Goal: Task Accomplishment & Management: Manage account settings

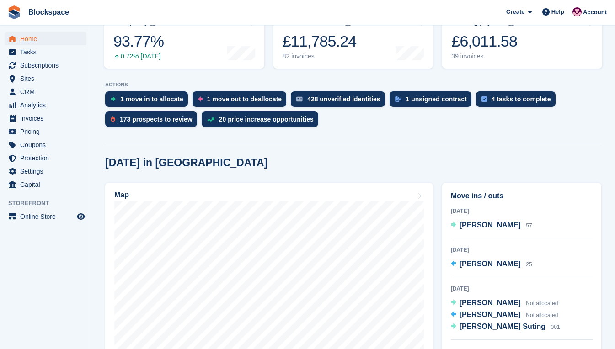
scroll to position [183, 0]
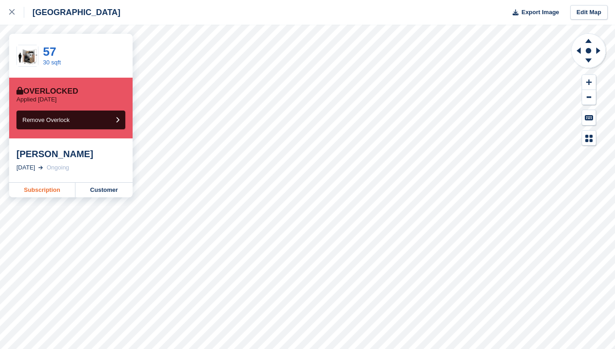
click at [48, 189] on link "Subscription" at bounding box center [42, 190] width 66 height 15
click at [34, 192] on link "Subscription" at bounding box center [42, 190] width 66 height 15
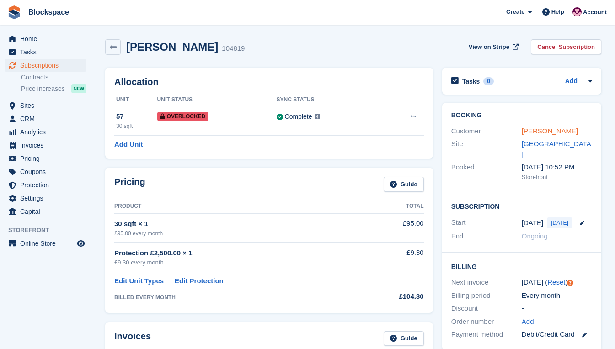
click at [529, 131] on link "[PERSON_NAME]" at bounding box center [550, 131] width 56 height 8
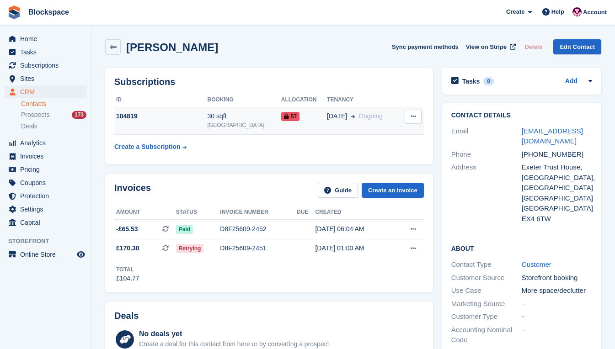
click at [415, 115] on icon at bounding box center [413, 116] width 5 height 6
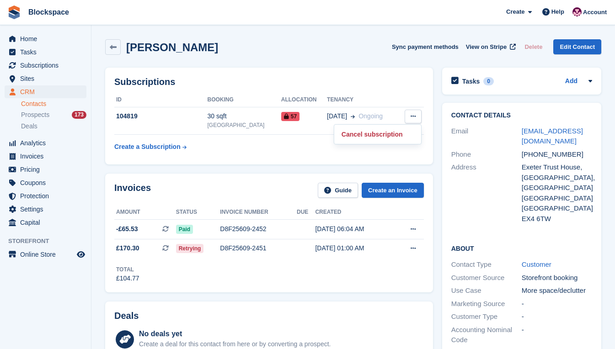
click at [361, 83] on h2 "Subscriptions" at bounding box center [269, 82] width 310 height 11
drag, startPoint x: 570, startPoint y: 155, endPoint x: 535, endPoint y: 154, distance: 35.2
click at [535, 154] on div "+447502268497" at bounding box center [557, 155] width 70 height 11
drag, startPoint x: 535, startPoint y: 154, endPoint x: 492, endPoint y: 204, distance: 66.8
click at [535, 154] on div "+447502268497" at bounding box center [557, 155] width 70 height 11
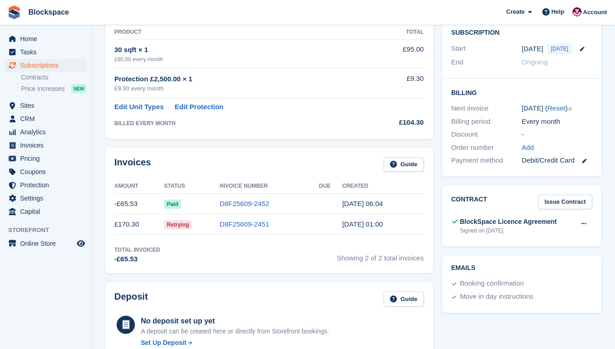
scroll to position [183, 0]
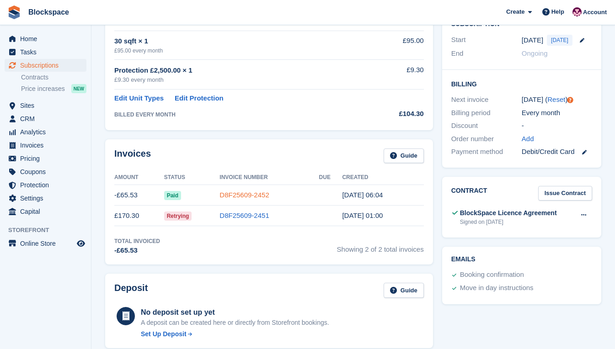
click at [256, 198] on link "D8F25609-2452" at bounding box center [244, 195] width 49 height 8
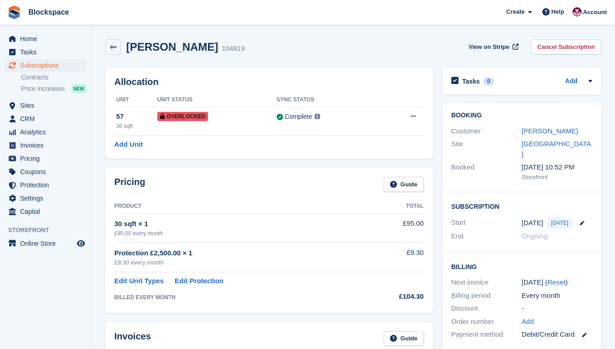
scroll to position [183, 0]
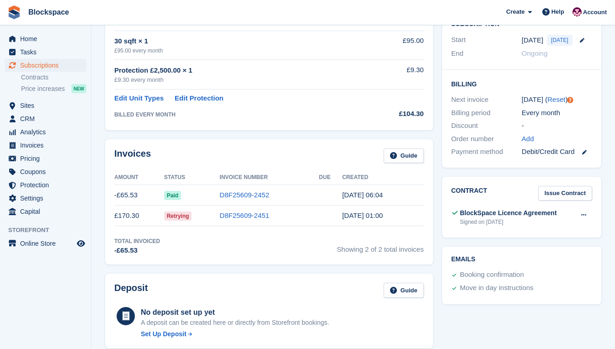
click at [272, 214] on td "D8F25609-2451" at bounding box center [269, 216] width 99 height 21
click at [252, 196] on link "D8F25609-2452" at bounding box center [244, 195] width 49 height 8
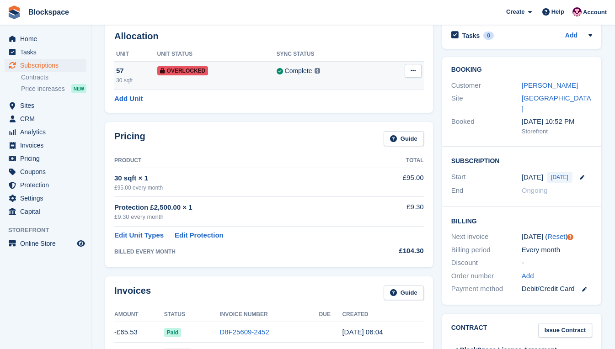
click at [255, 75] on div "Overlocked" at bounding box center [216, 71] width 119 height 10
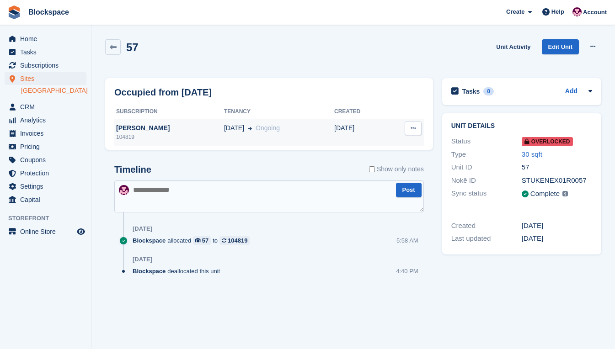
click at [414, 133] on button at bounding box center [413, 129] width 17 height 14
click at [386, 128] on td "Deallocate" at bounding box center [405, 132] width 38 height 27
click at [298, 129] on div "31 Aug Ongoing" at bounding box center [279, 129] width 110 height 10
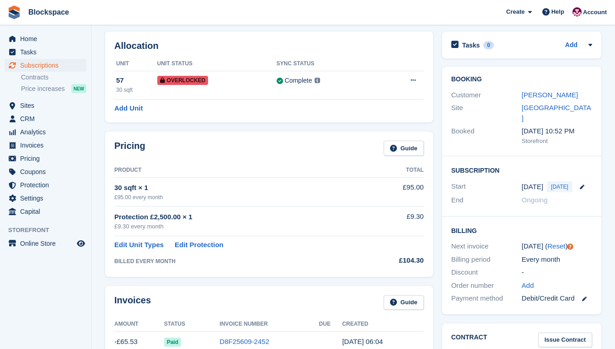
scroll to position [46, 0]
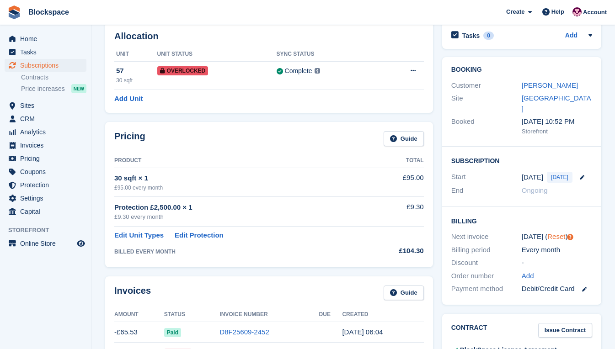
click at [553, 233] on link "Reset" at bounding box center [557, 237] width 18 height 8
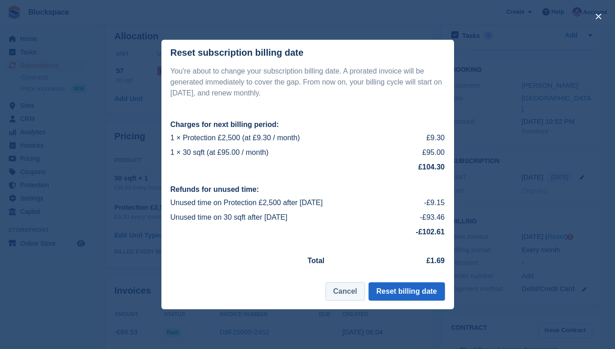
click at [346, 293] on button "Cancel" at bounding box center [345, 292] width 39 height 18
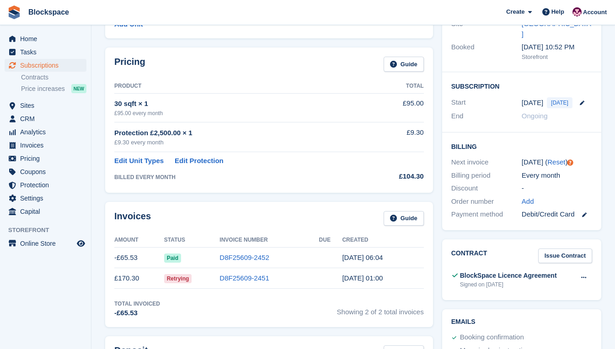
scroll to position [137, 0]
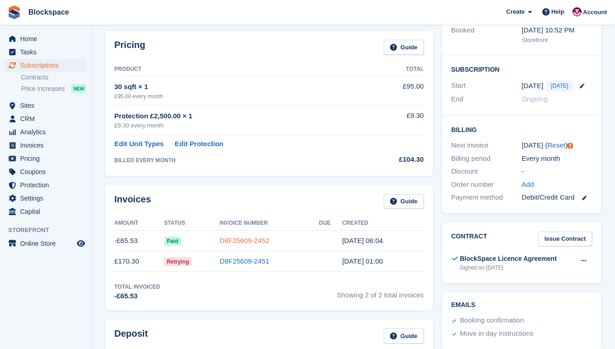
click at [258, 237] on link "D8F25609-2452" at bounding box center [244, 241] width 49 height 8
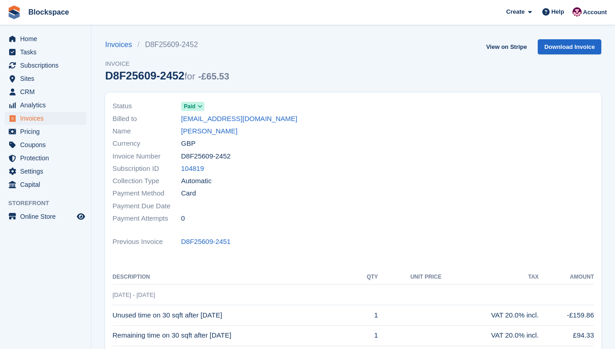
click at [188, 106] on span "Paid" at bounding box center [189, 106] width 11 height 8
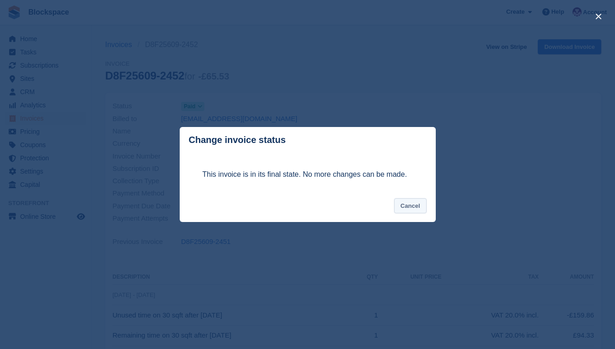
click at [410, 208] on button "Cancel" at bounding box center [410, 206] width 32 height 15
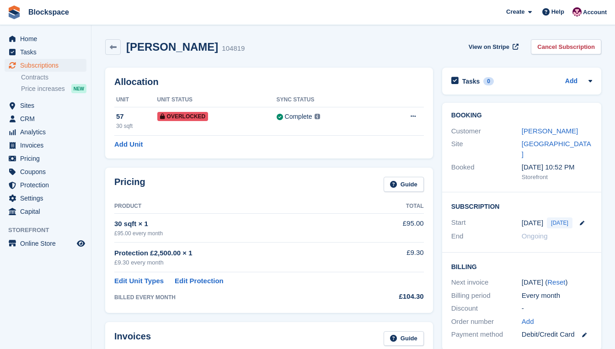
scroll to position [137, 0]
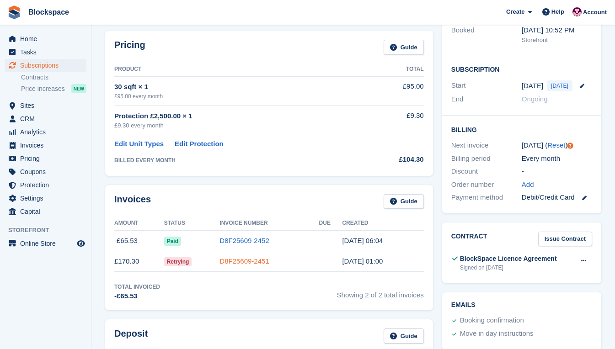
click at [236, 262] on link "D8F25609-2451" at bounding box center [244, 262] width 49 height 8
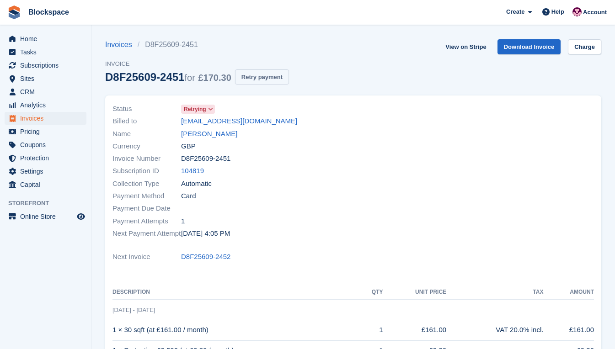
click at [261, 75] on button "Retry payment" at bounding box center [262, 77] width 54 height 15
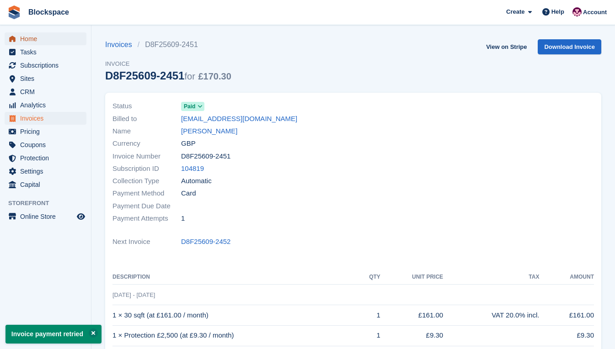
click at [36, 41] on span "Home" at bounding box center [47, 38] width 55 height 13
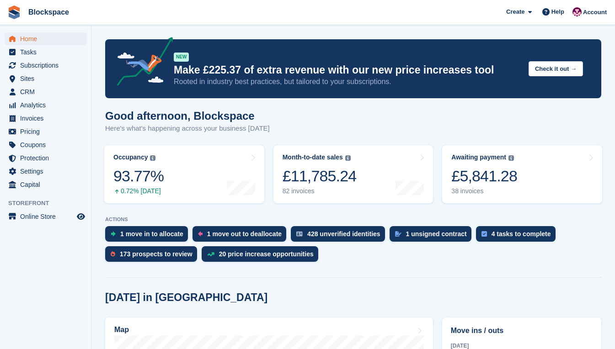
scroll to position [183, 0]
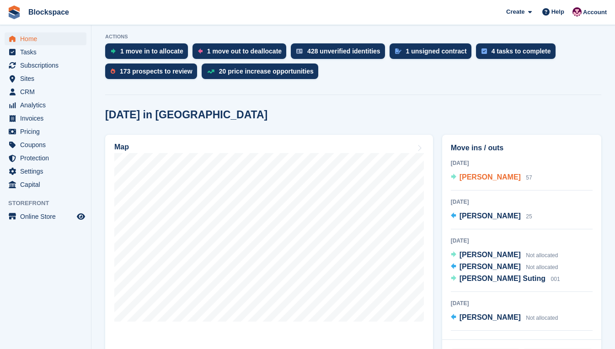
click at [467, 180] on span "[PERSON_NAME]" at bounding box center [490, 177] width 61 height 8
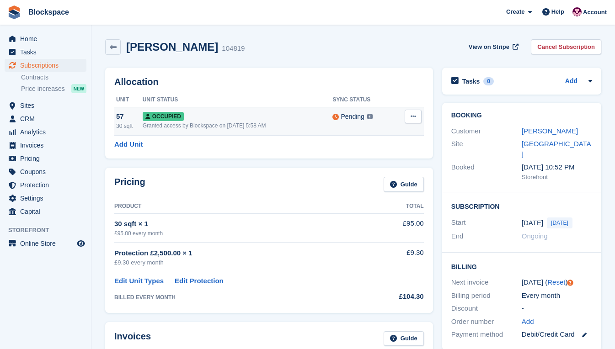
click at [413, 118] on icon at bounding box center [413, 116] width 5 height 6
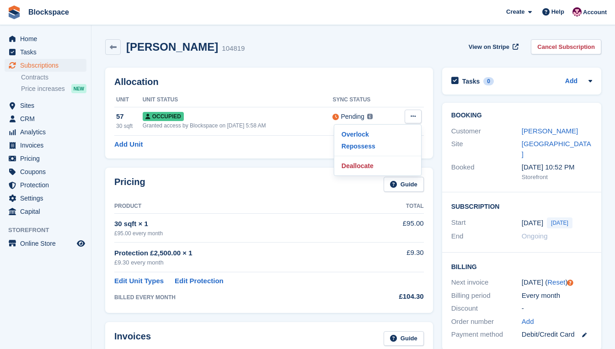
click at [256, 75] on div "Allocation Unit Unit Status Sync Status 57 30 sqft Occupied Granted access by B…" at bounding box center [269, 113] width 328 height 91
click at [36, 39] on span "Home" at bounding box center [47, 38] width 55 height 13
